Goal: Information Seeking & Learning: Learn about a topic

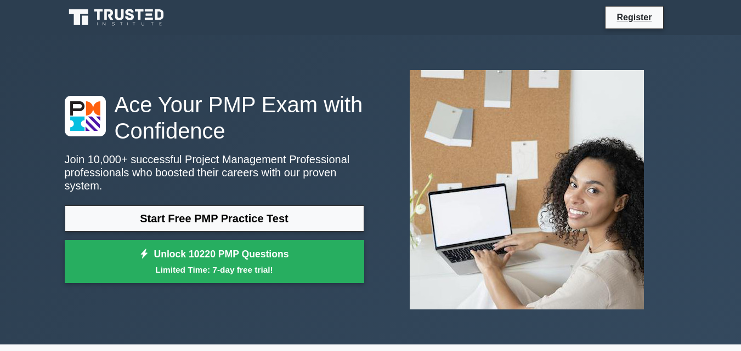
click at [274, 216] on link "Start Free PMP Practice Test" at bounding box center [214, 219] width 299 height 26
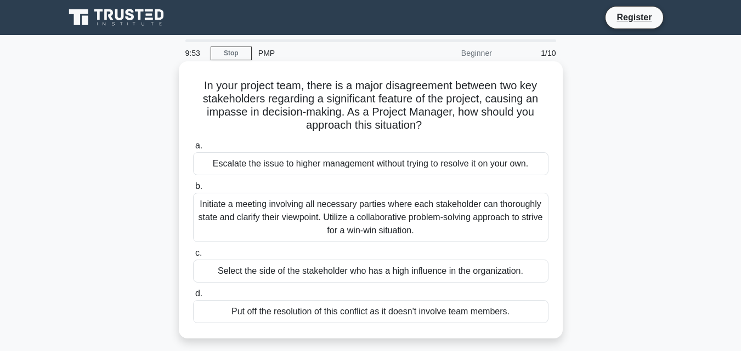
click at [256, 163] on div "Escalate the issue to higher management without trying to resolve it on your ow…" at bounding box center [370, 163] width 355 height 23
click at [193, 150] on input "a. Escalate the issue to higher management without trying to resolve it on your…" at bounding box center [193, 146] width 0 height 7
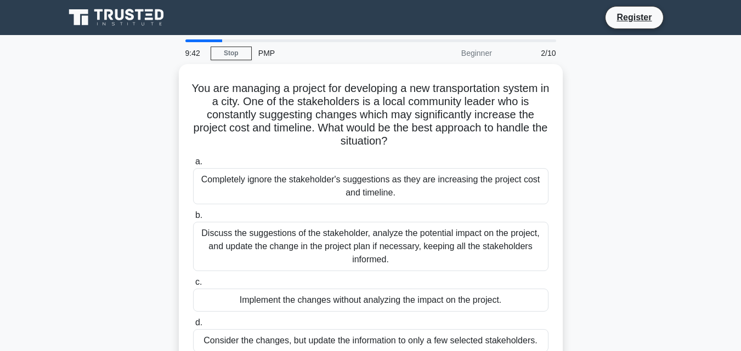
click at [267, 54] on div "PMP" at bounding box center [327, 53] width 151 height 22
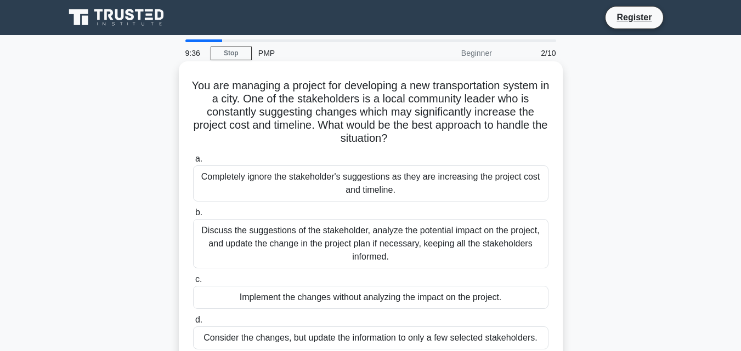
click at [261, 178] on div "Completely ignore the stakeholder's suggestions as they are increasing the proj…" at bounding box center [370, 184] width 355 height 36
click at [193, 163] on input "a. Completely ignore the stakeholder's suggestions as they are increasing the p…" at bounding box center [193, 159] width 0 height 7
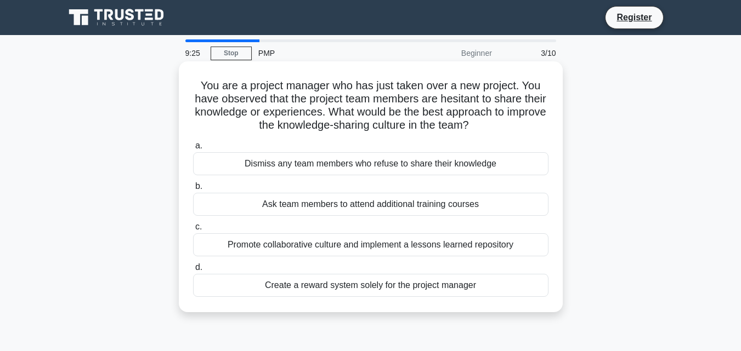
click at [339, 286] on div "Create a reward system solely for the project manager" at bounding box center [370, 285] width 355 height 23
click at [193, 271] on input "d. Create a reward system solely for the project manager" at bounding box center [193, 267] width 0 height 7
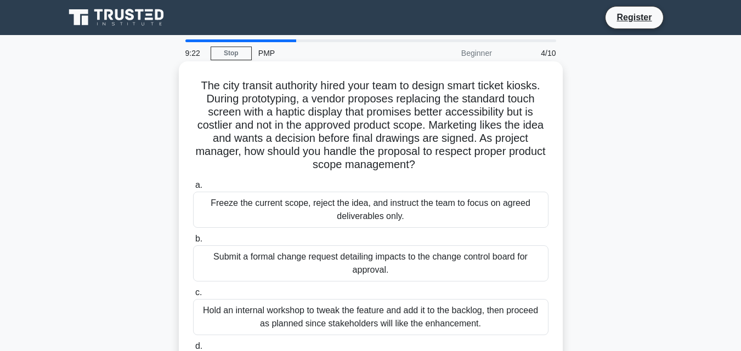
click at [373, 258] on div "Submit a formal change request detailing impacts to the change control board fo…" at bounding box center [370, 264] width 355 height 36
click at [193, 243] on input "b. Submit a formal change request detailing impacts to the change control board…" at bounding box center [193, 239] width 0 height 7
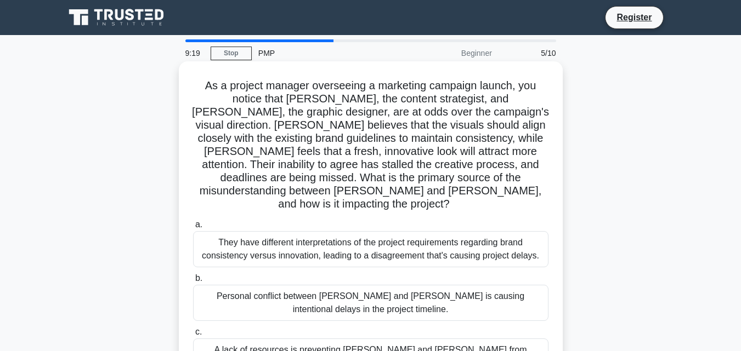
click at [368, 285] on div "Personal conflict between [PERSON_NAME] and [PERSON_NAME] is causing intentiona…" at bounding box center [370, 303] width 355 height 36
click at [193, 282] on input "b. Personal conflict between [PERSON_NAME] and [PERSON_NAME] is causing intenti…" at bounding box center [193, 278] width 0 height 7
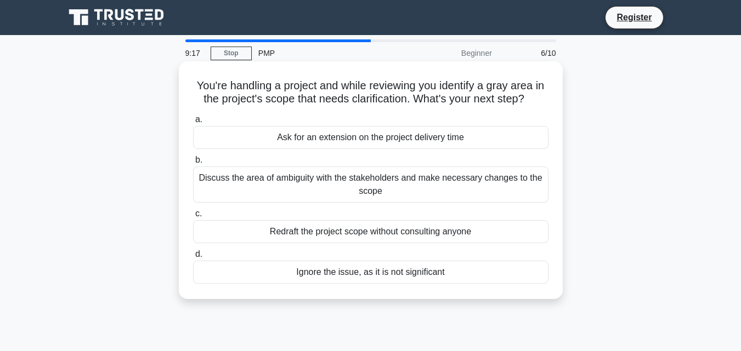
click at [368, 277] on div "Ignore the issue, as it is not significant" at bounding box center [370, 272] width 355 height 23
click at [193, 258] on input "d. Ignore the issue, as it is not significant" at bounding box center [193, 254] width 0 height 7
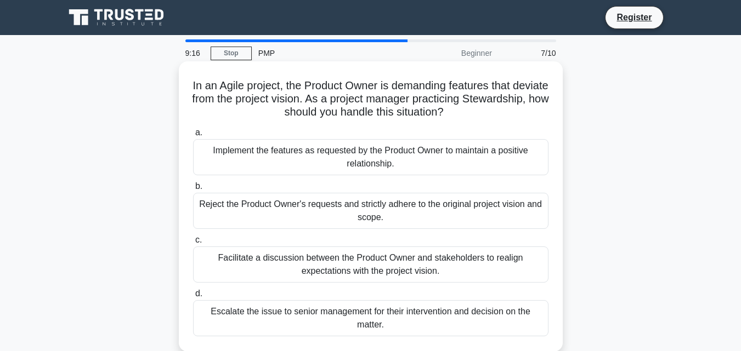
click at [368, 268] on div "Facilitate a discussion between the Product Owner and stakeholders to realign e…" at bounding box center [370, 265] width 355 height 36
click at [193, 244] on input "c. Facilitate a discussion between the Product Owner and stakeholders to realig…" at bounding box center [193, 240] width 0 height 7
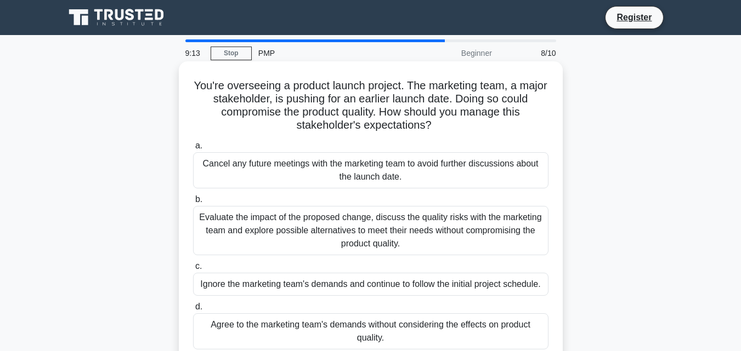
click at [364, 330] on div "Agree to the marketing team's demands without considering the effects on produc…" at bounding box center [370, 332] width 355 height 36
click at [193, 311] on input "d. Agree to the marketing team's demands without considering the effects on pro…" at bounding box center [193, 307] width 0 height 7
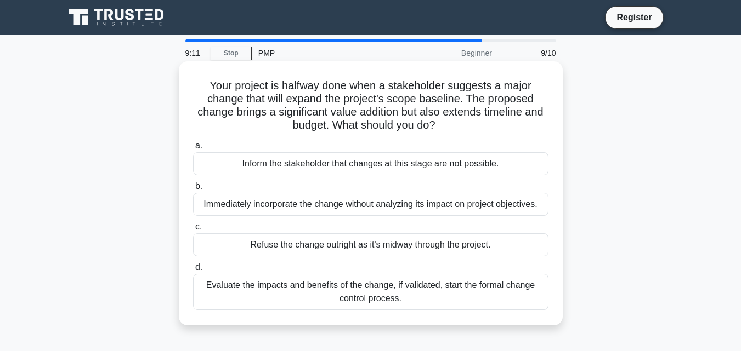
click at [382, 252] on div "Refuse the change outright as it's midway through the project." at bounding box center [370, 245] width 355 height 23
click at [193, 231] on input "c. Refuse the change outright as it's midway through the project." at bounding box center [193, 227] width 0 height 7
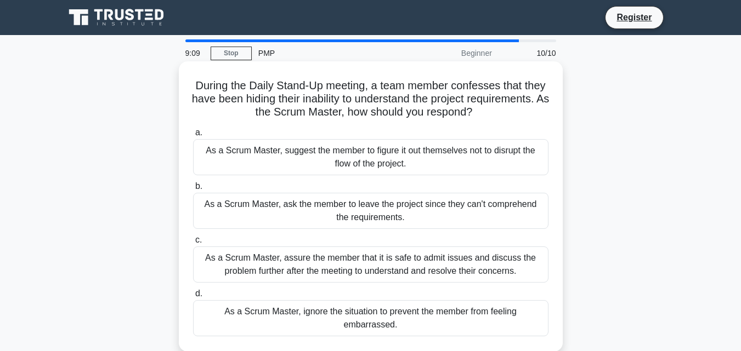
click at [381, 272] on div "As a Scrum Master, assure the member that it is safe to admit issues and discus…" at bounding box center [370, 265] width 355 height 36
click at [193, 244] on input "c. As a Scrum Master, assure the member that it is safe to admit issues and dis…" at bounding box center [193, 240] width 0 height 7
